Goal: Task Accomplishment & Management: Use online tool/utility

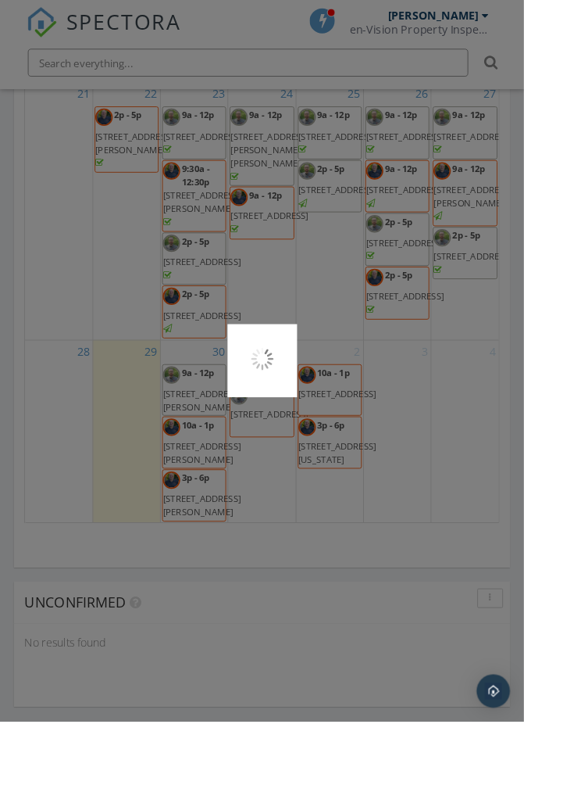
scroll to position [1857, 0]
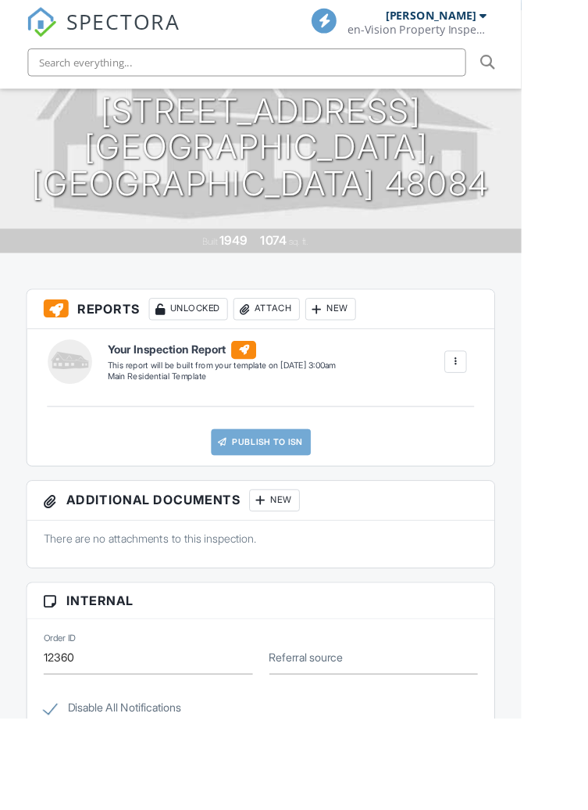
scroll to position [241, 0]
click at [520, 397] on div at bounding box center [514, 408] width 25 height 25
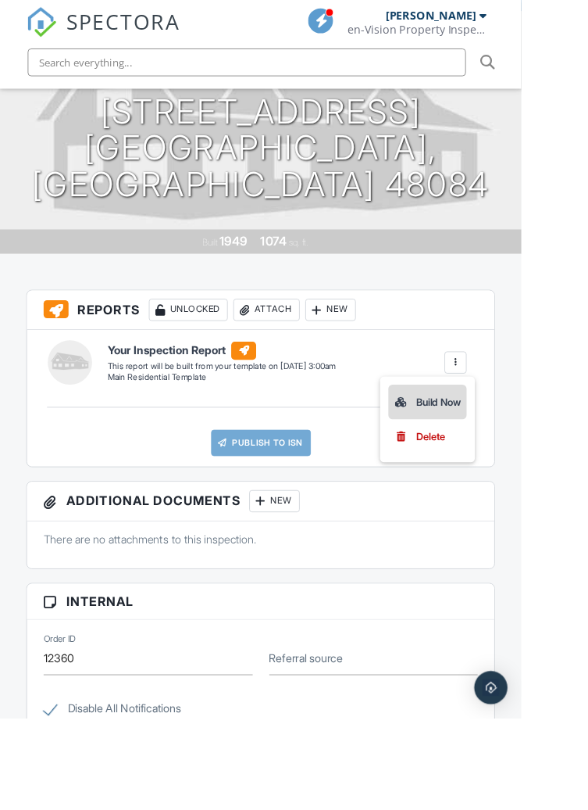
click at [488, 448] on div "Build Now" at bounding box center [483, 453] width 76 height 19
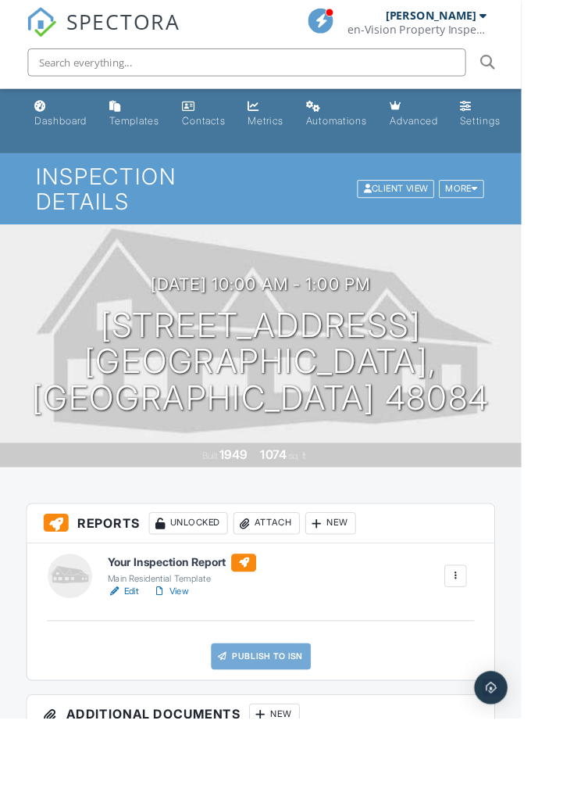
click at [145, 671] on link "Edit" at bounding box center [138, 667] width 35 height 16
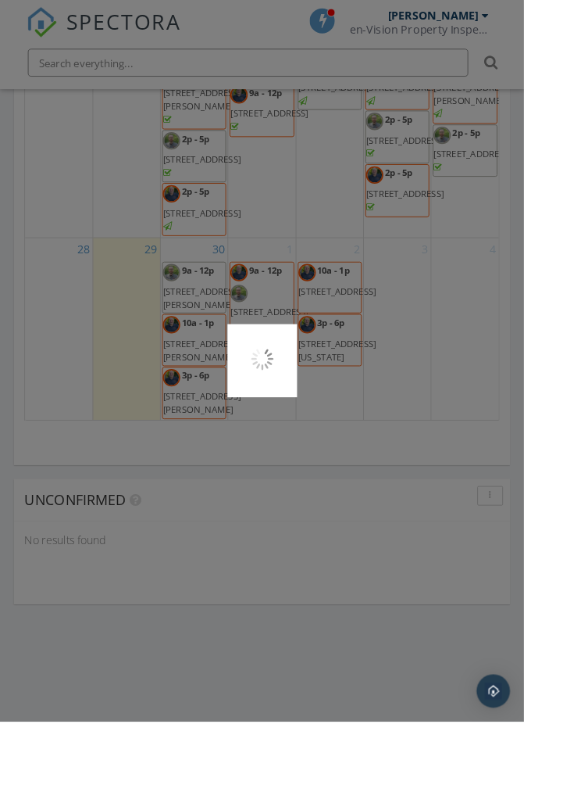
scroll to position [1986, 0]
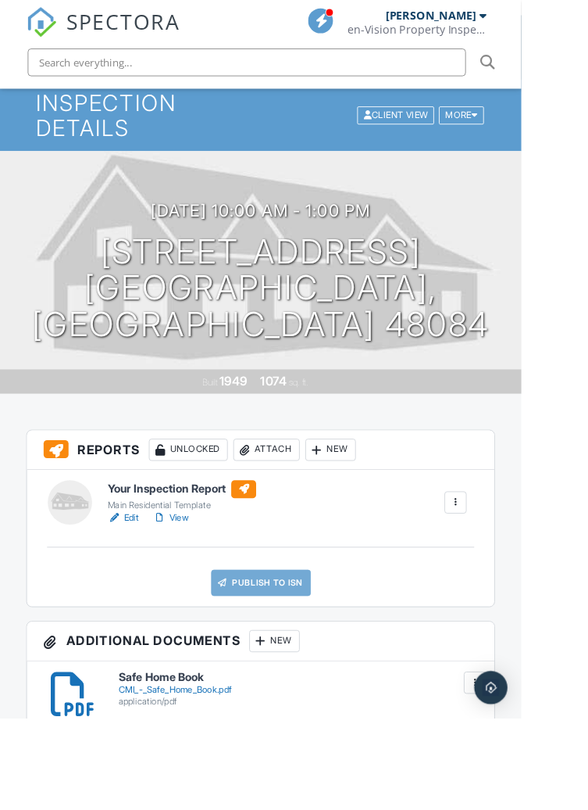
scroll to position [84, 0]
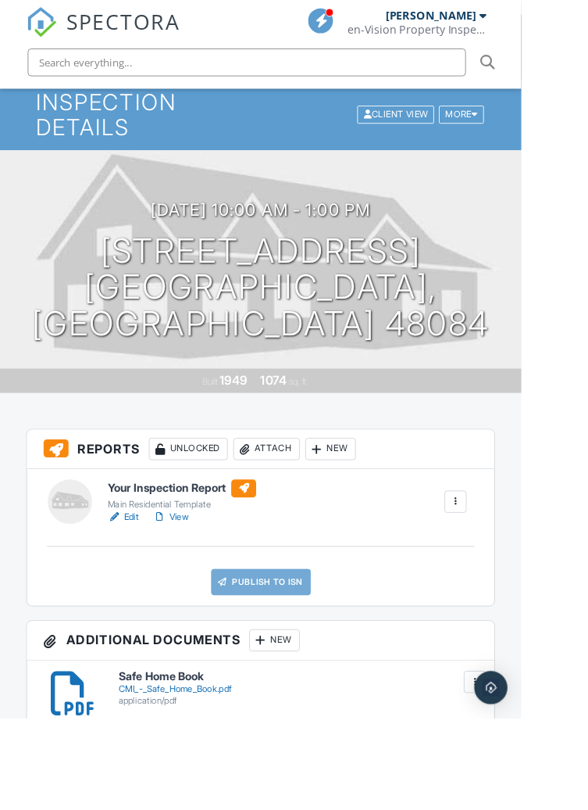
click at [144, 586] on link "Edit" at bounding box center [138, 583] width 35 height 16
